Goal: Find specific page/section

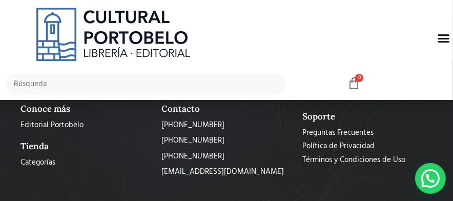
scroll to position [800, 0]
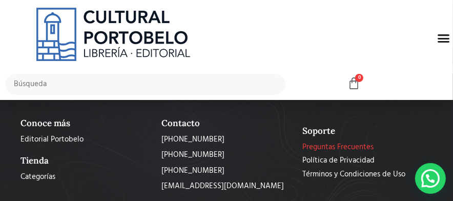
click at [328, 142] on span "Preguntas Frecuentes" at bounding box center [338, 148] width 71 height 12
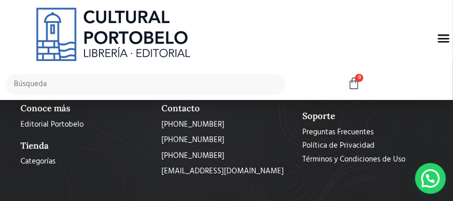
scroll to position [1731, 0]
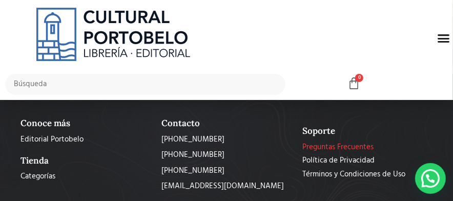
click at [332, 142] on span "Preguntas Frecuentes" at bounding box center [338, 148] width 71 height 12
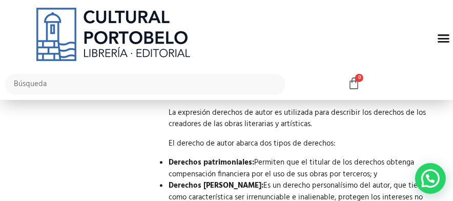
scroll to position [1228, 0]
